Goal: Find specific page/section: Locate item on page

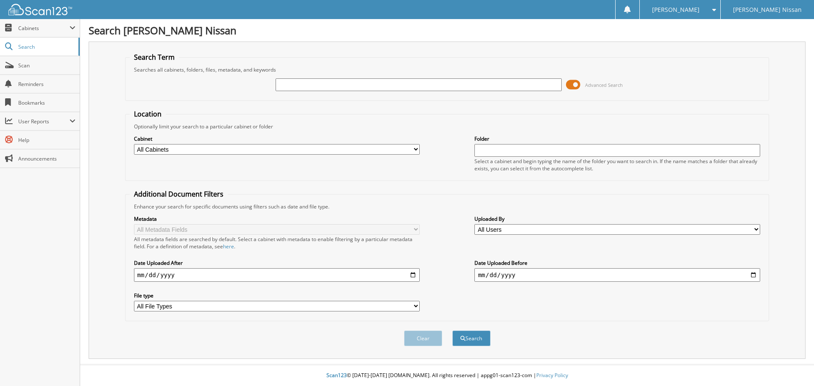
click at [290, 82] on input "text" at bounding box center [419, 84] width 286 height 13
type input "u5264"
click at [452, 331] on button "Search" at bounding box center [471, 339] width 38 height 16
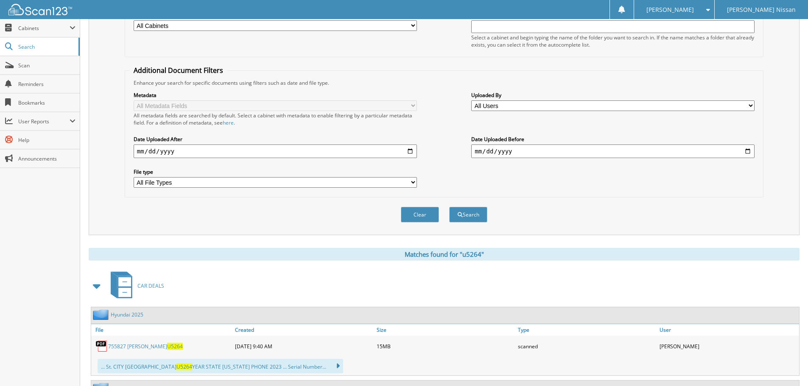
scroll to position [254, 0]
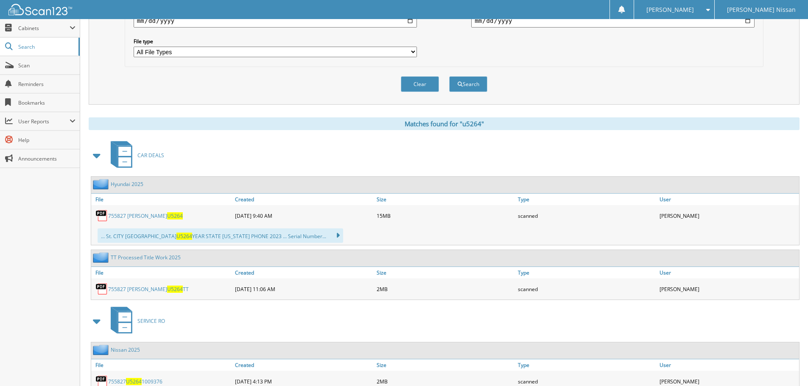
click at [167, 290] on span "U5264" at bounding box center [175, 289] width 16 height 7
